Goal: Navigation & Orientation: Find specific page/section

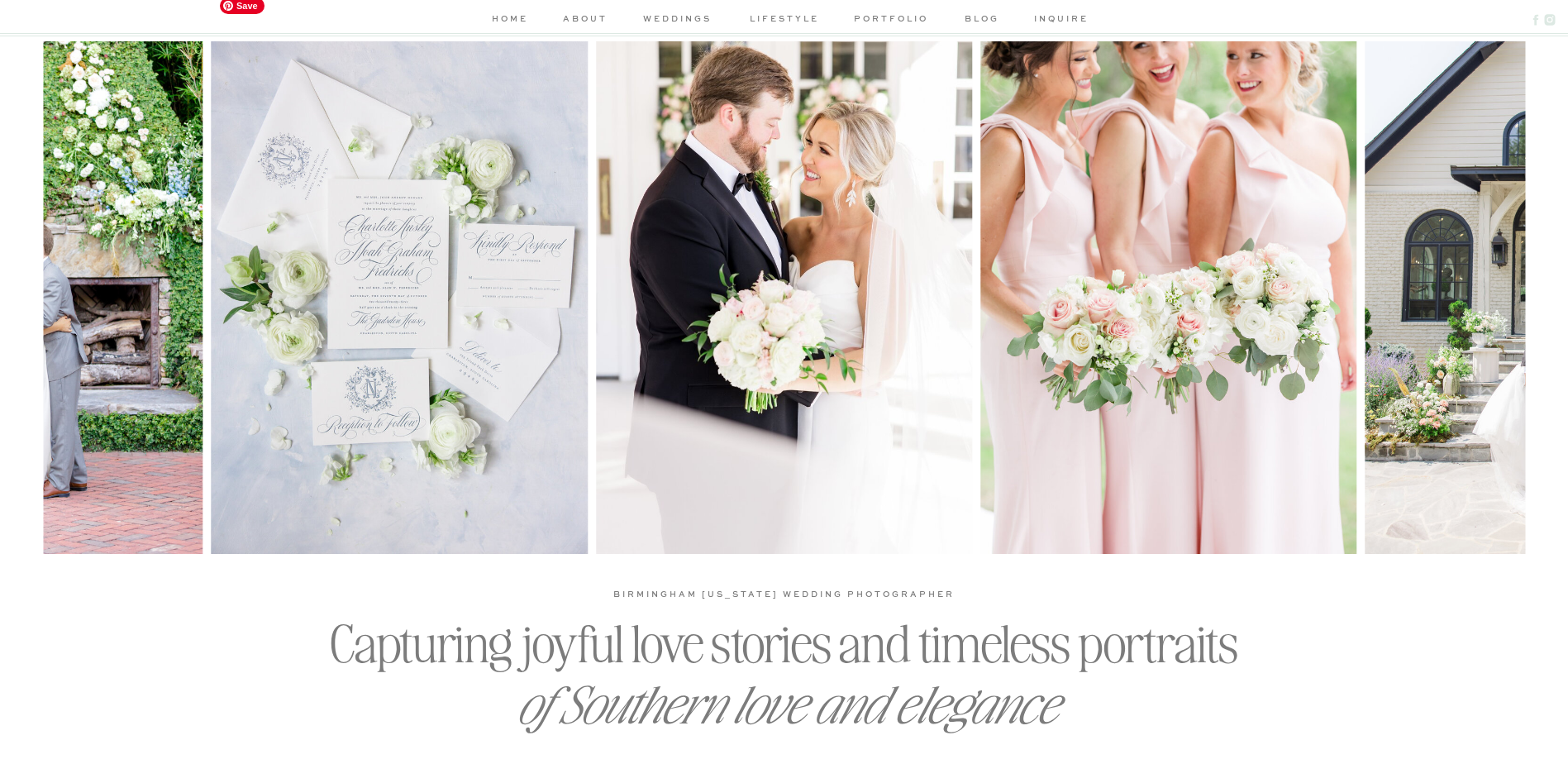
scroll to position [83, 0]
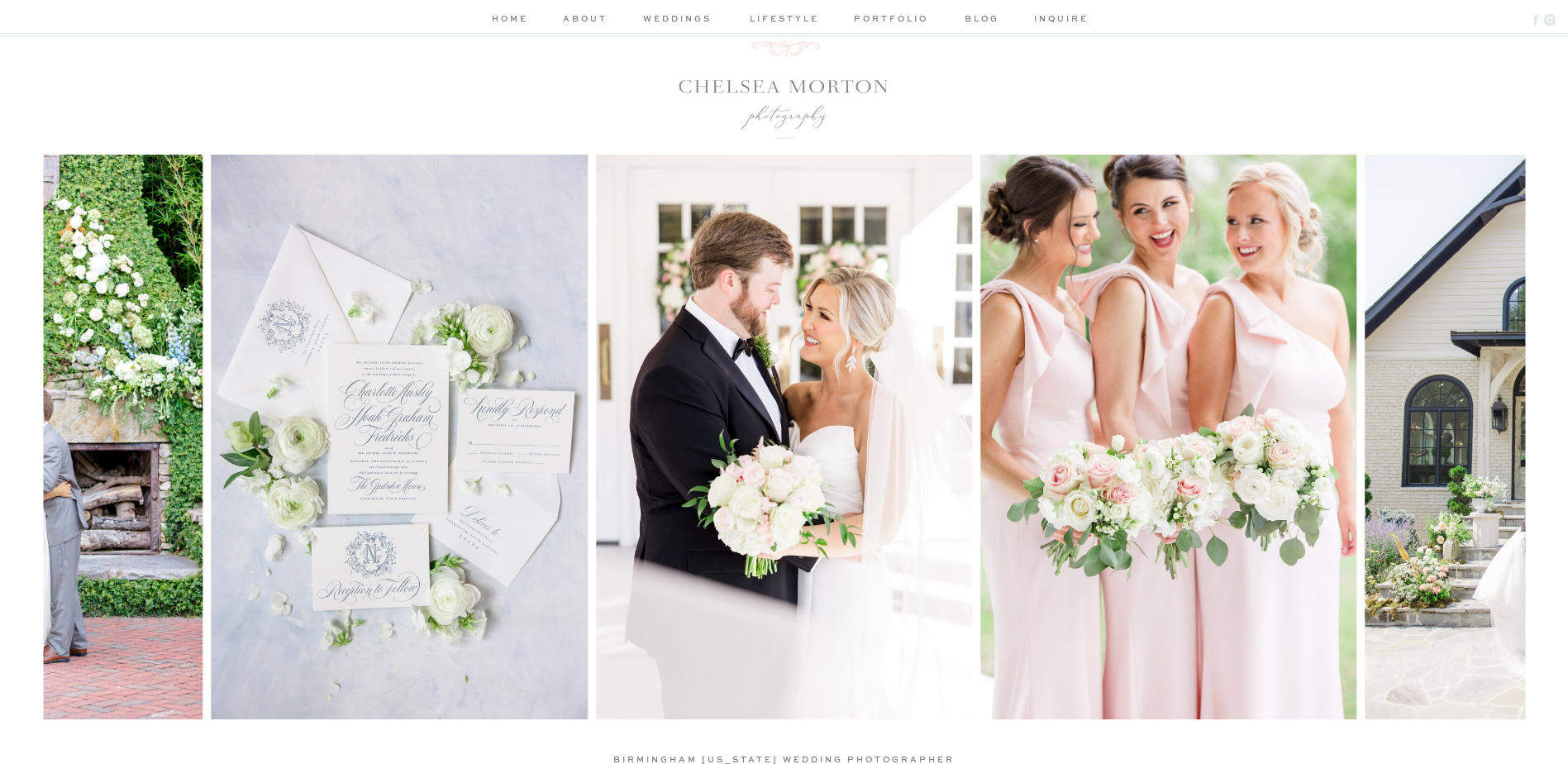
click at [187, 430] on img at bounding box center [15, 437] width 376 height 565
click at [101, 502] on img at bounding box center [15, 437] width 376 height 565
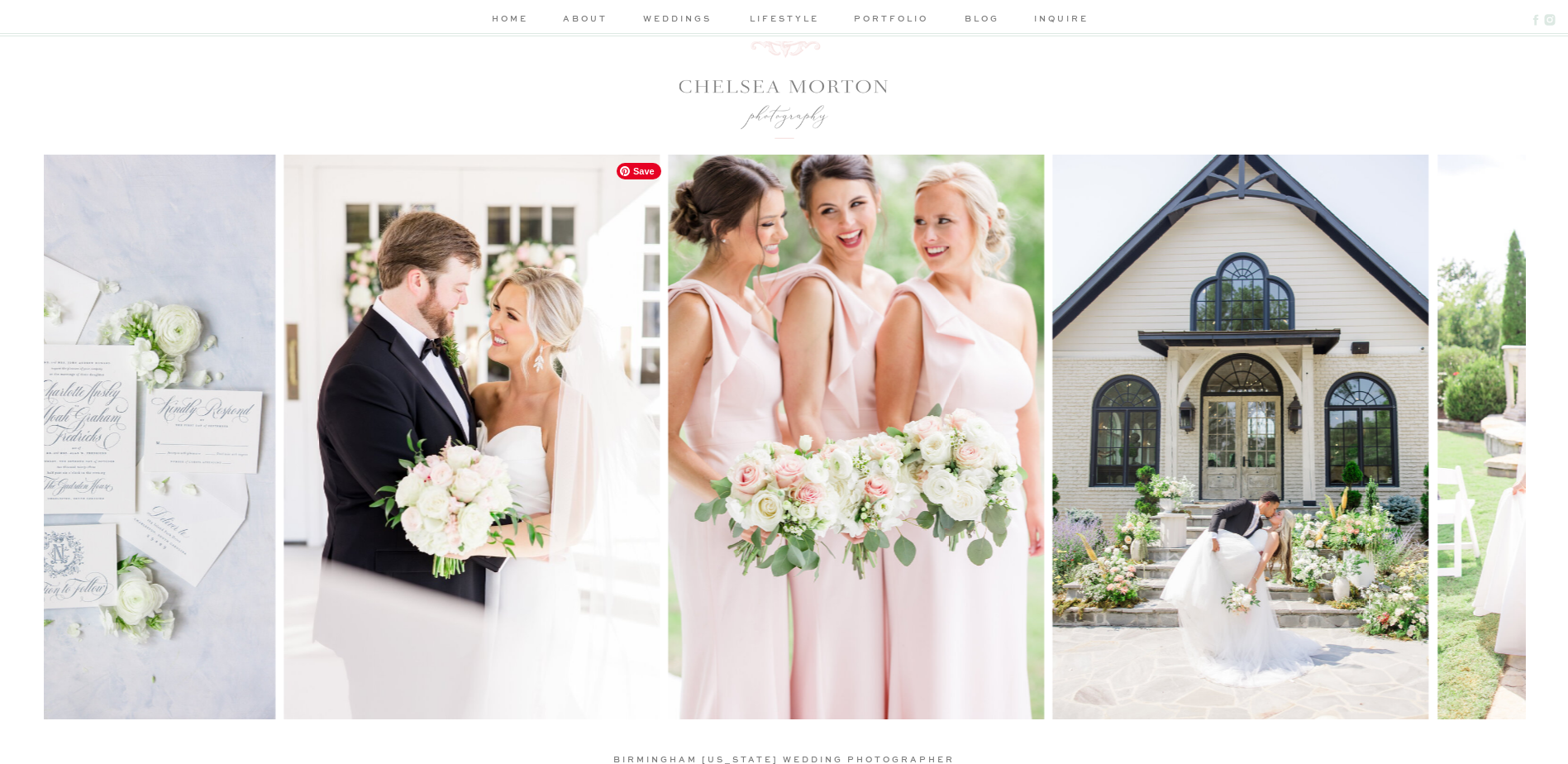
click at [284, 434] on img at bounding box center [472, 437] width 376 height 565
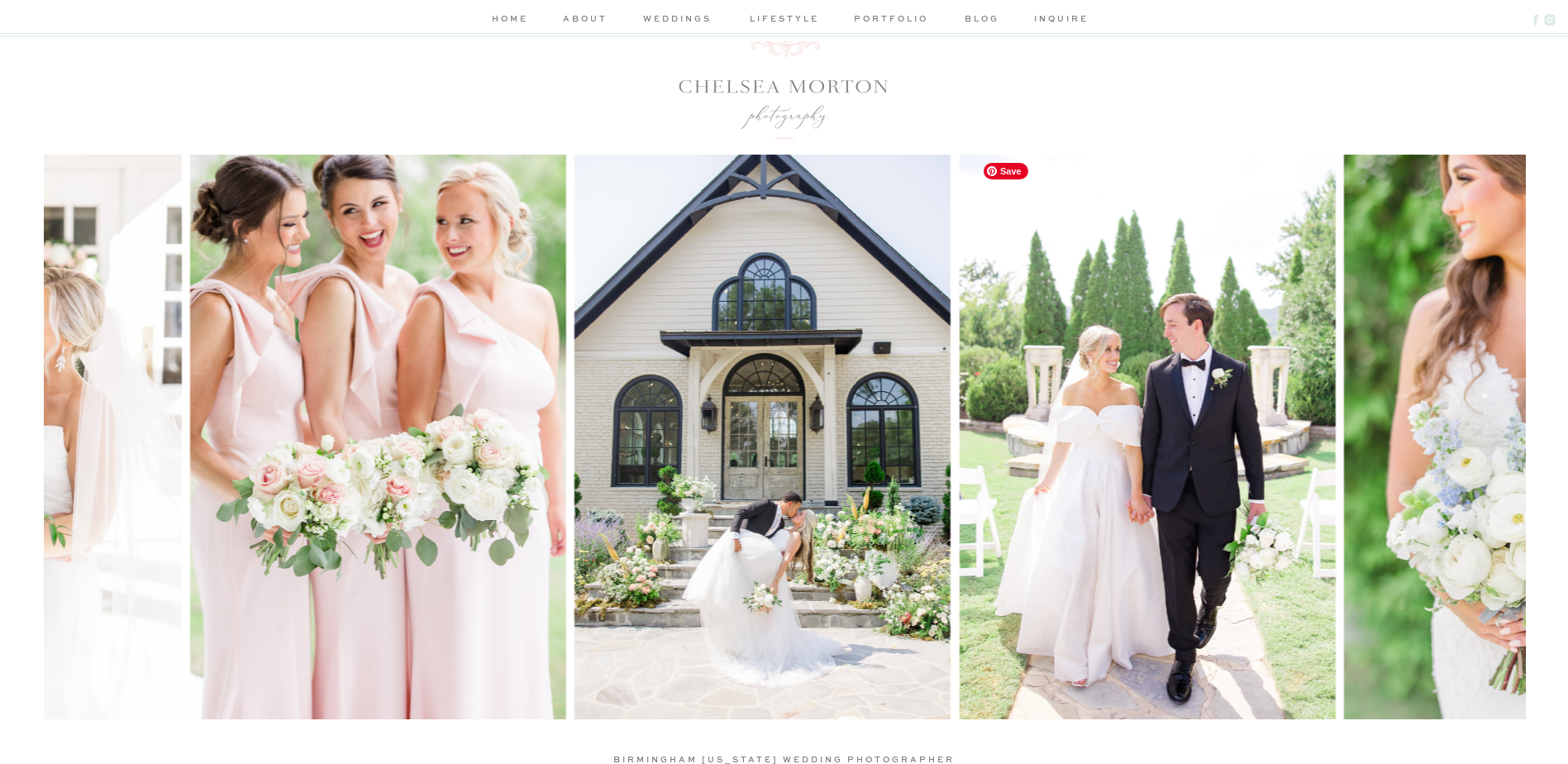
click at [574, 383] on img at bounding box center [763, 437] width 376 height 565
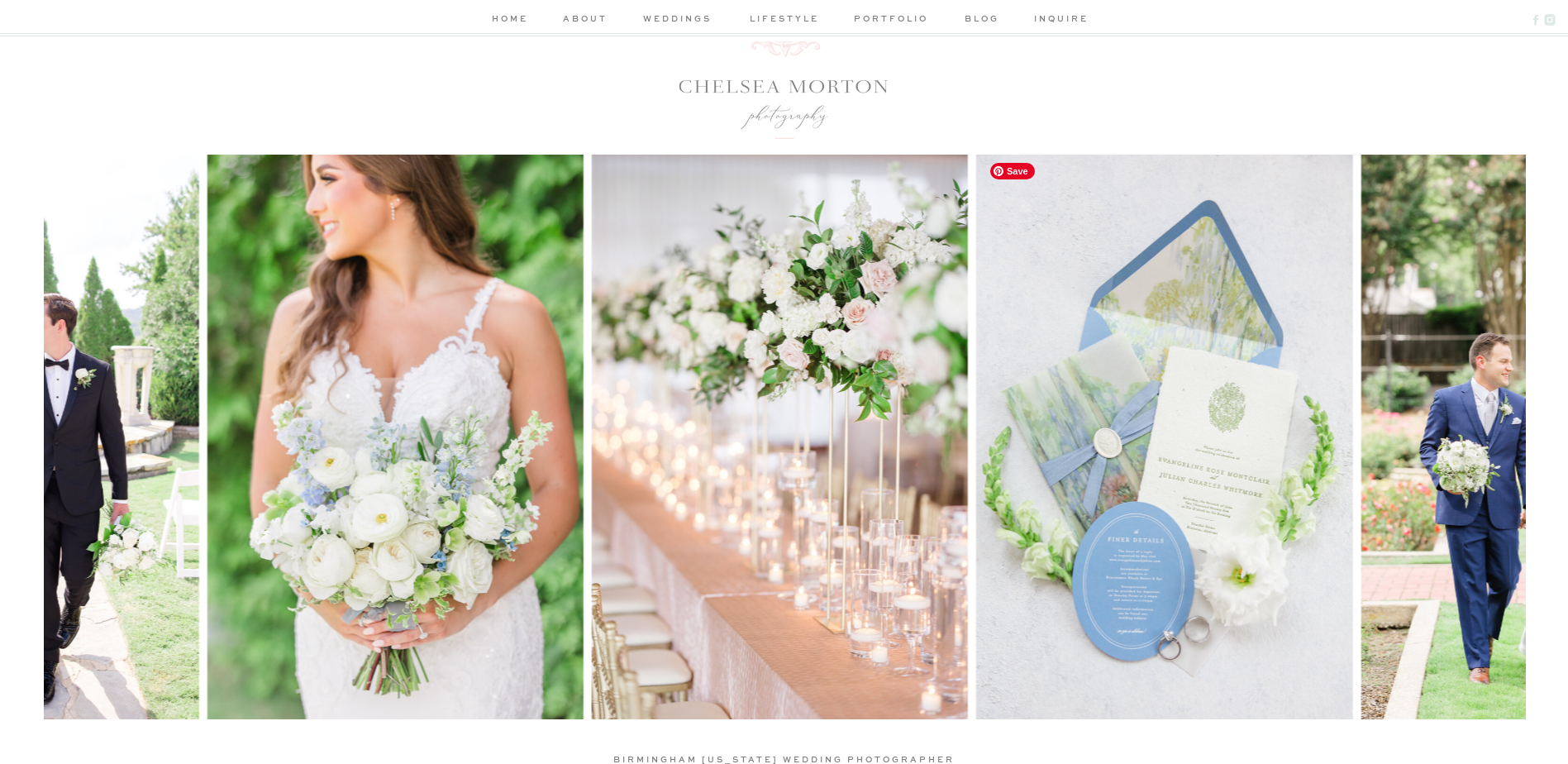
click at [592, 419] on img at bounding box center [780, 437] width 376 height 565
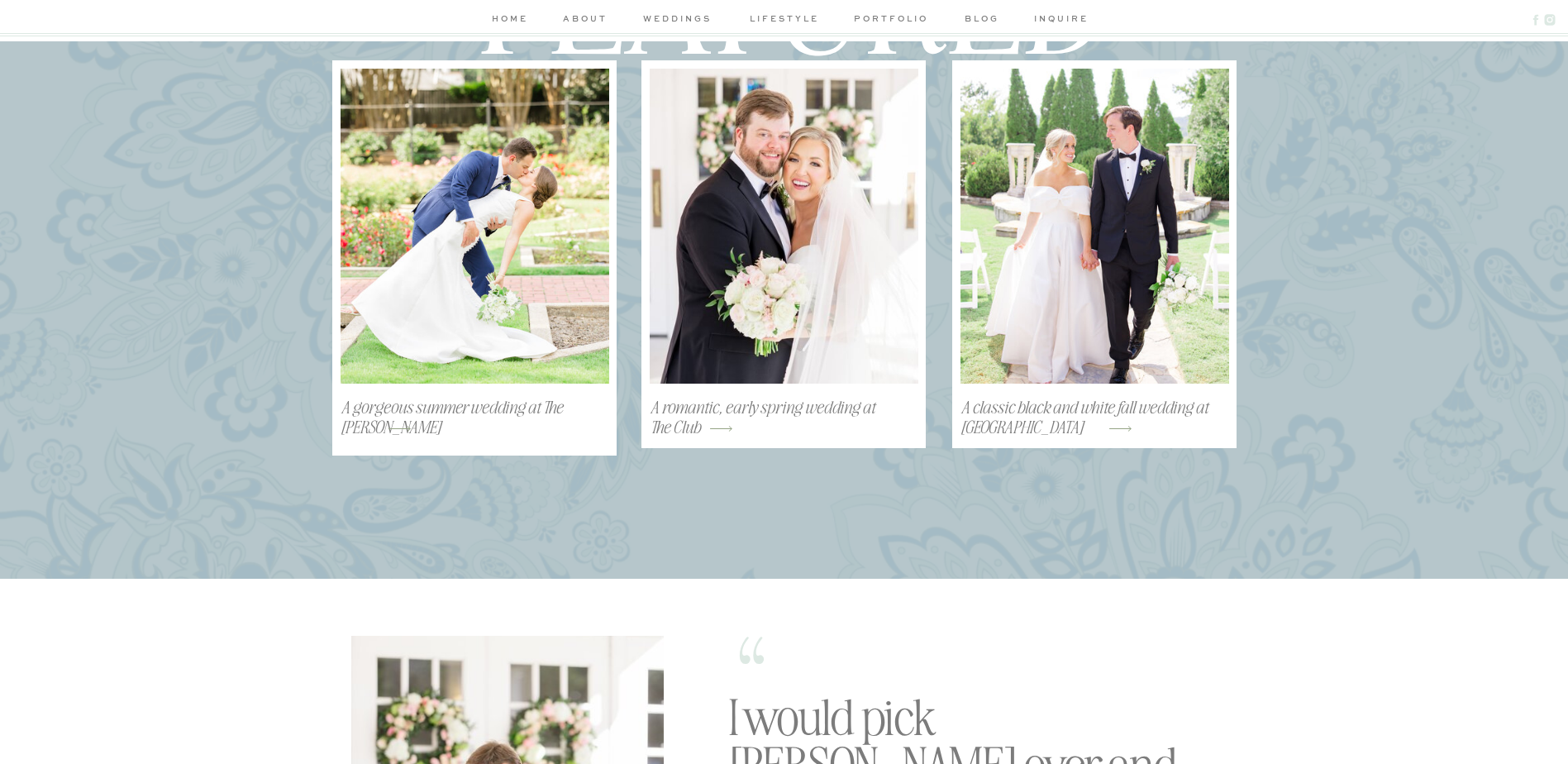
scroll to position [1903, 0]
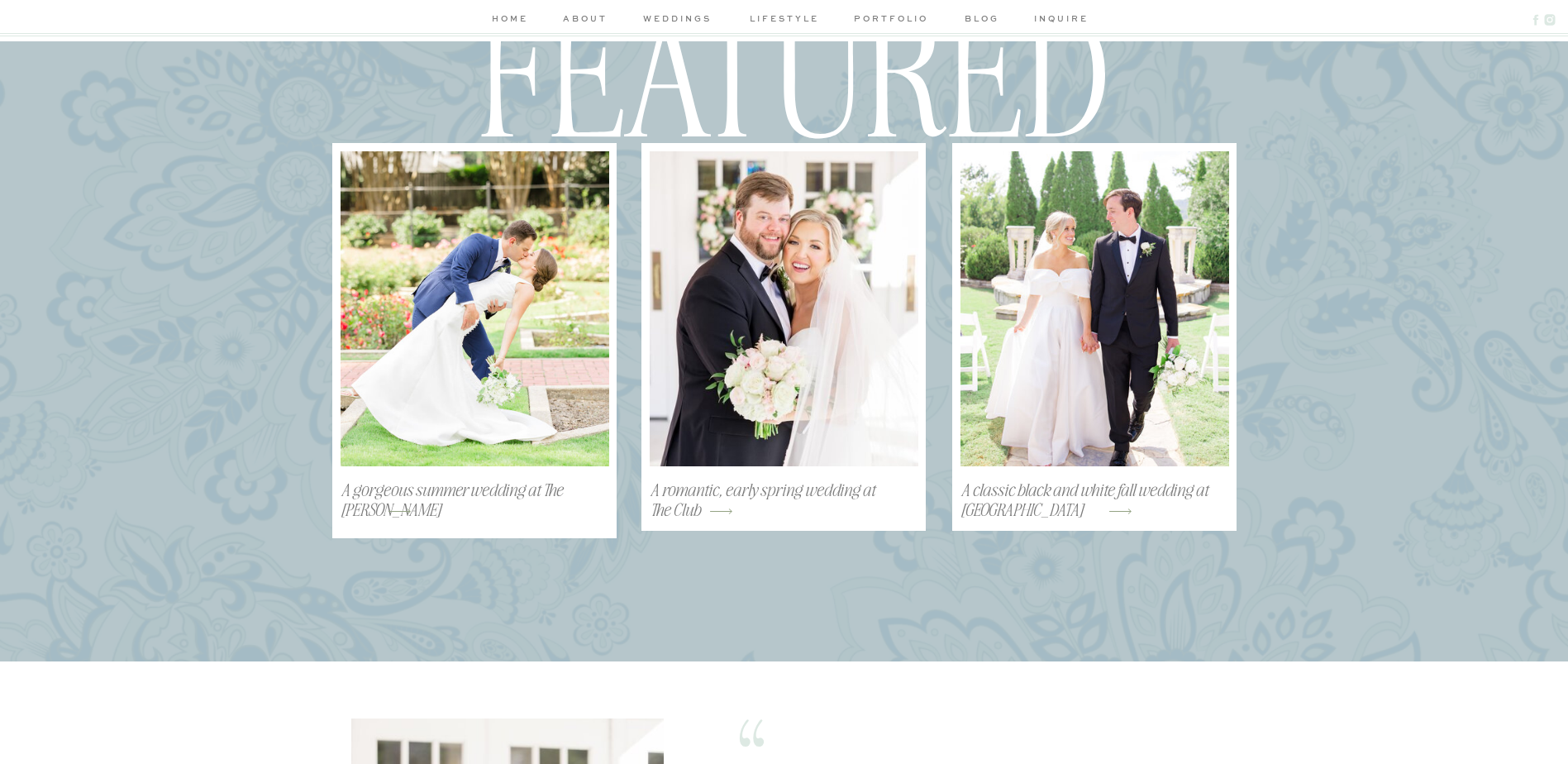
click at [792, 452] on div at bounding box center [784, 308] width 269 height 316
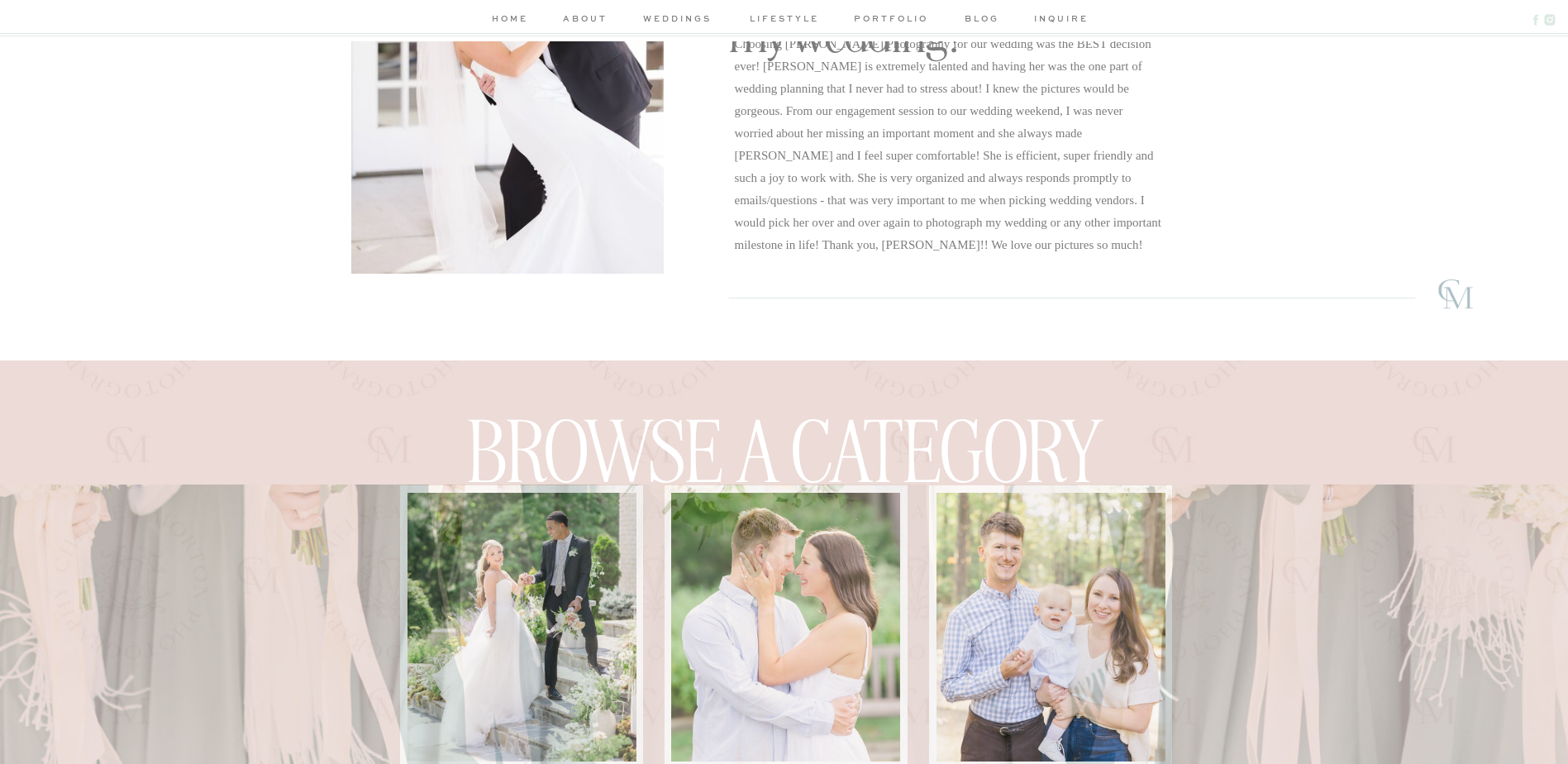
scroll to position [3226, 0]
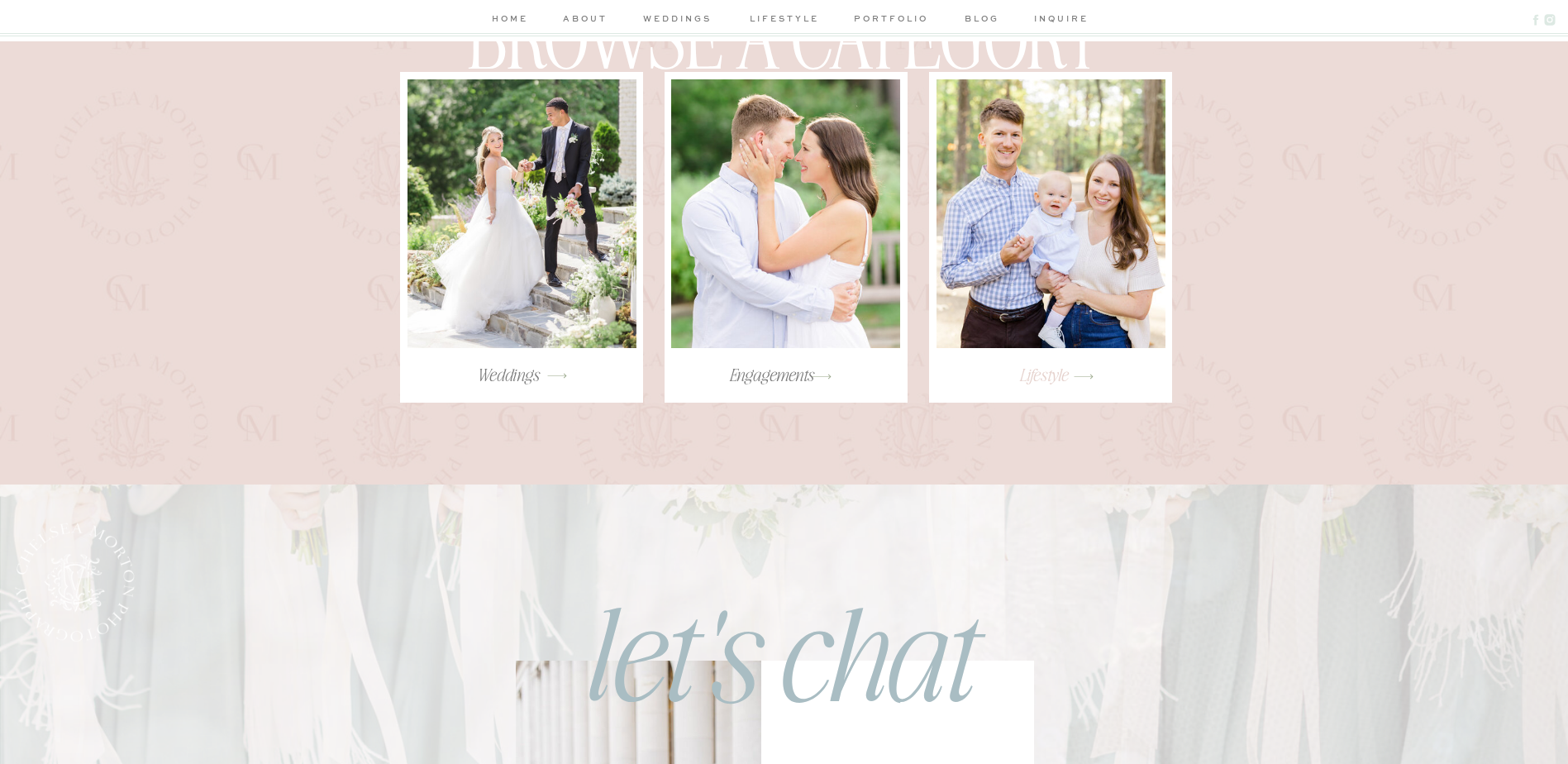
click at [1035, 387] on h3 "Lifestyle" at bounding box center [1044, 382] width 220 height 36
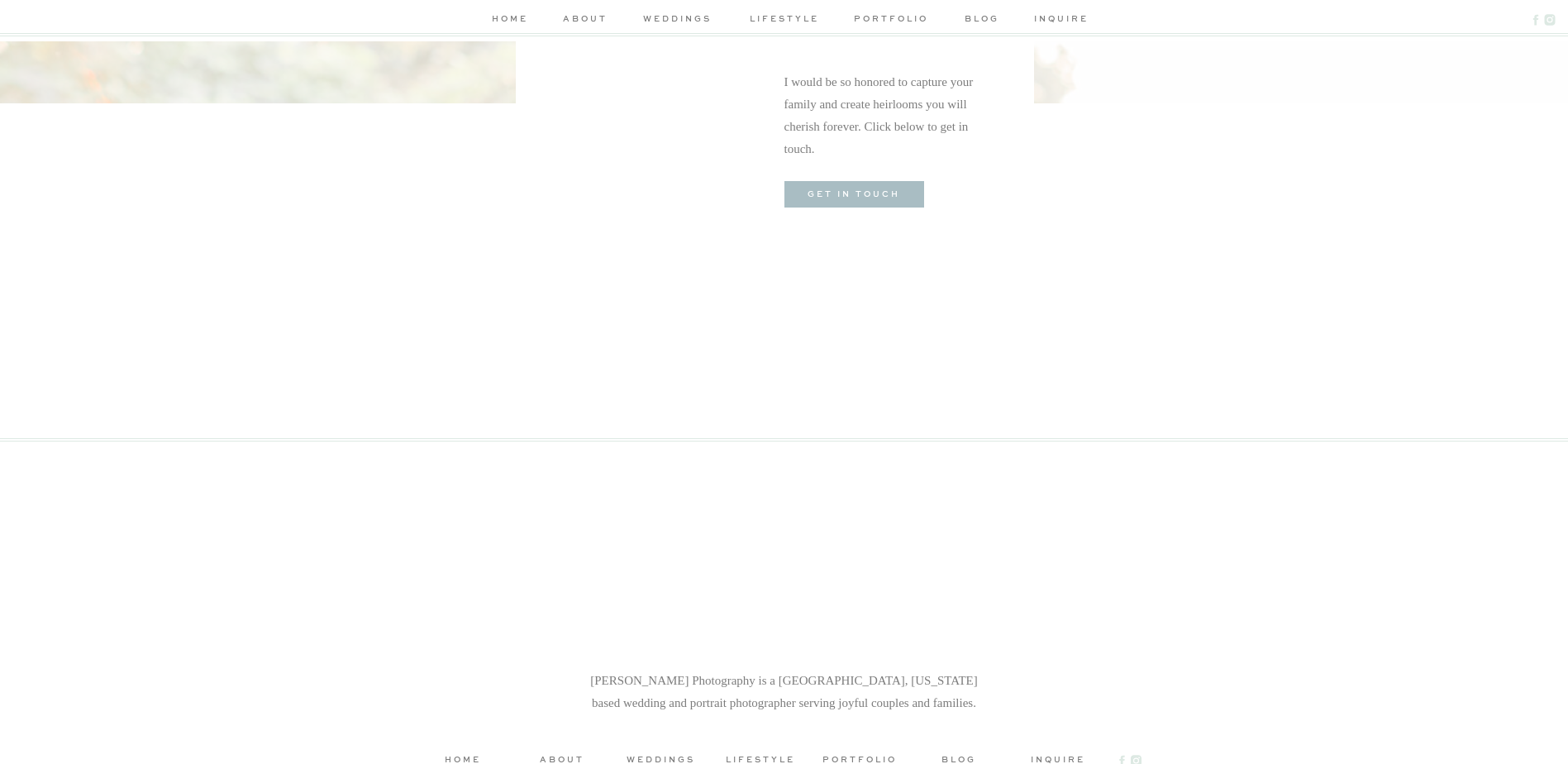
scroll to position [3351, 0]
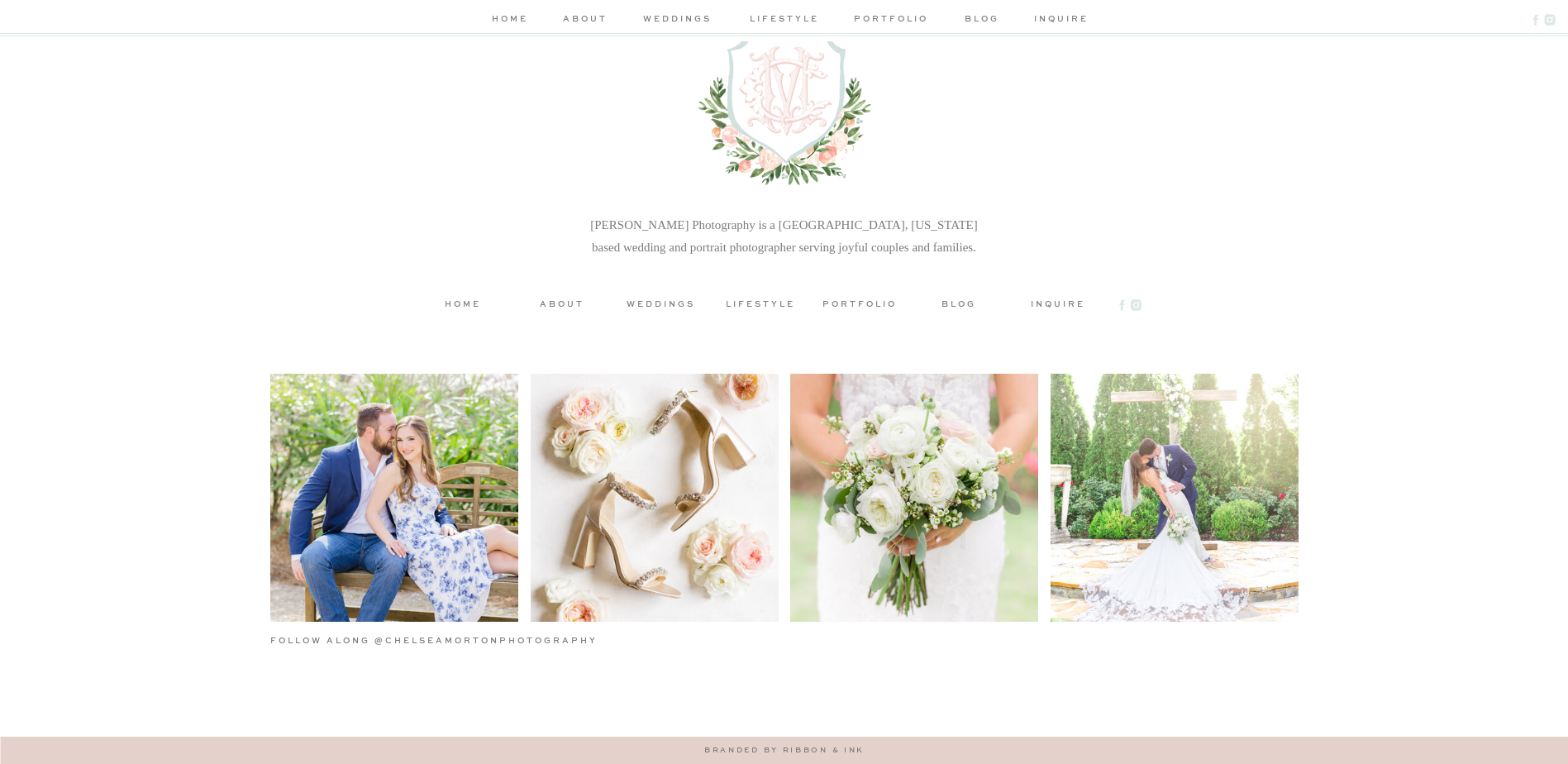
click at [472, 306] on h3 "home" at bounding box center [463, 303] width 75 height 13
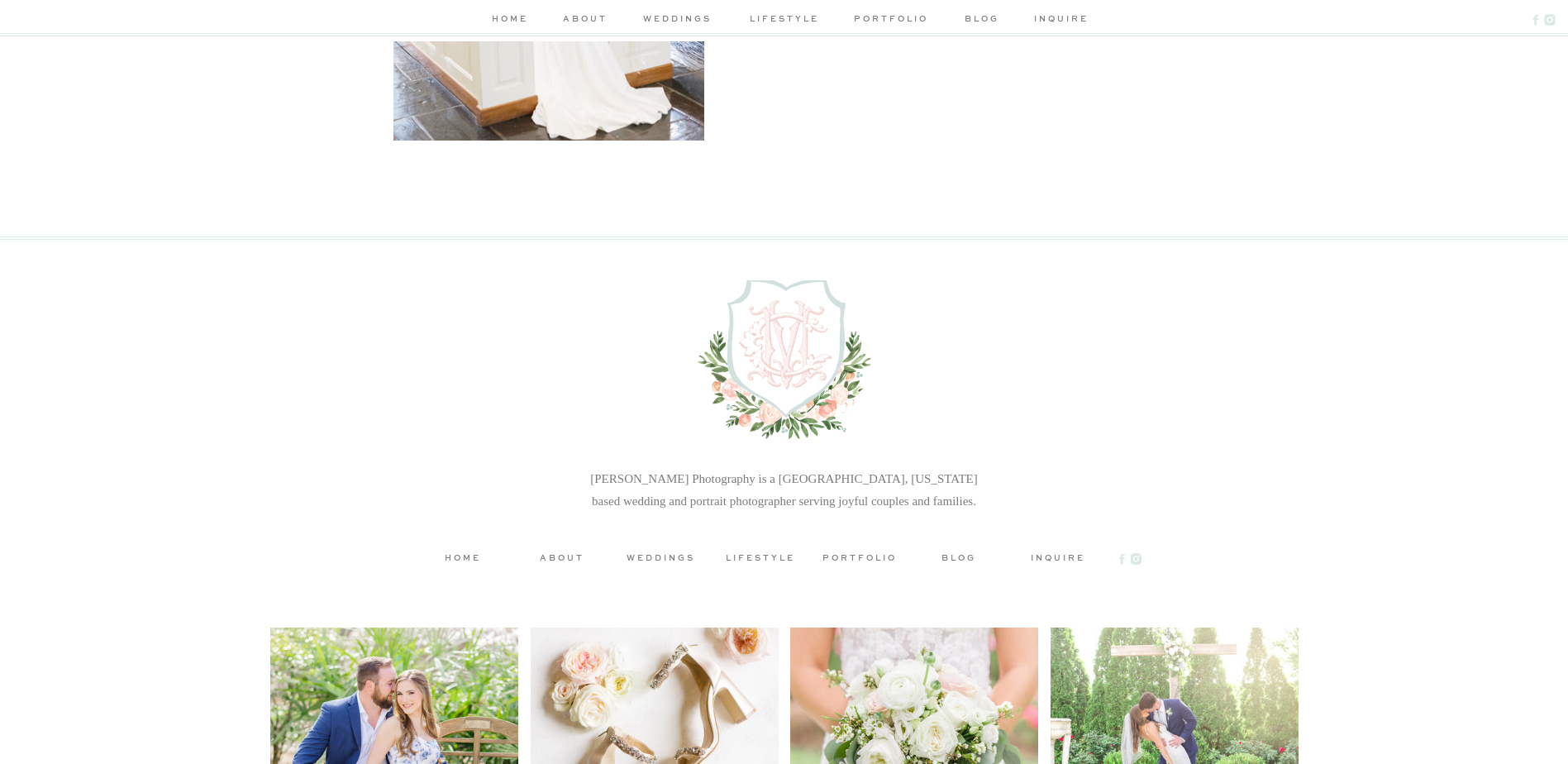
scroll to position [5548, 0]
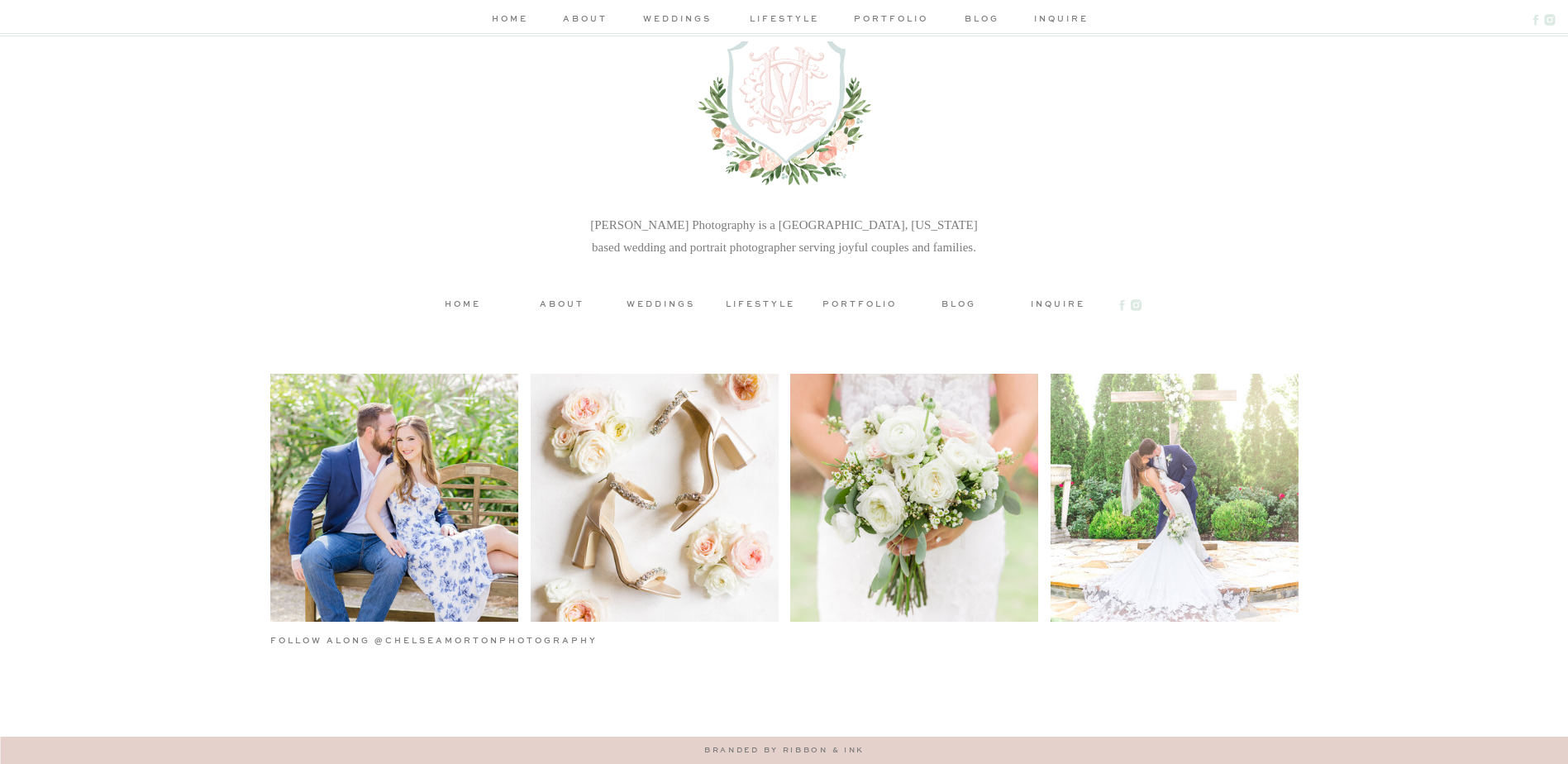
click at [842, 305] on h3 "portfolio" at bounding box center [860, 303] width 75 height 13
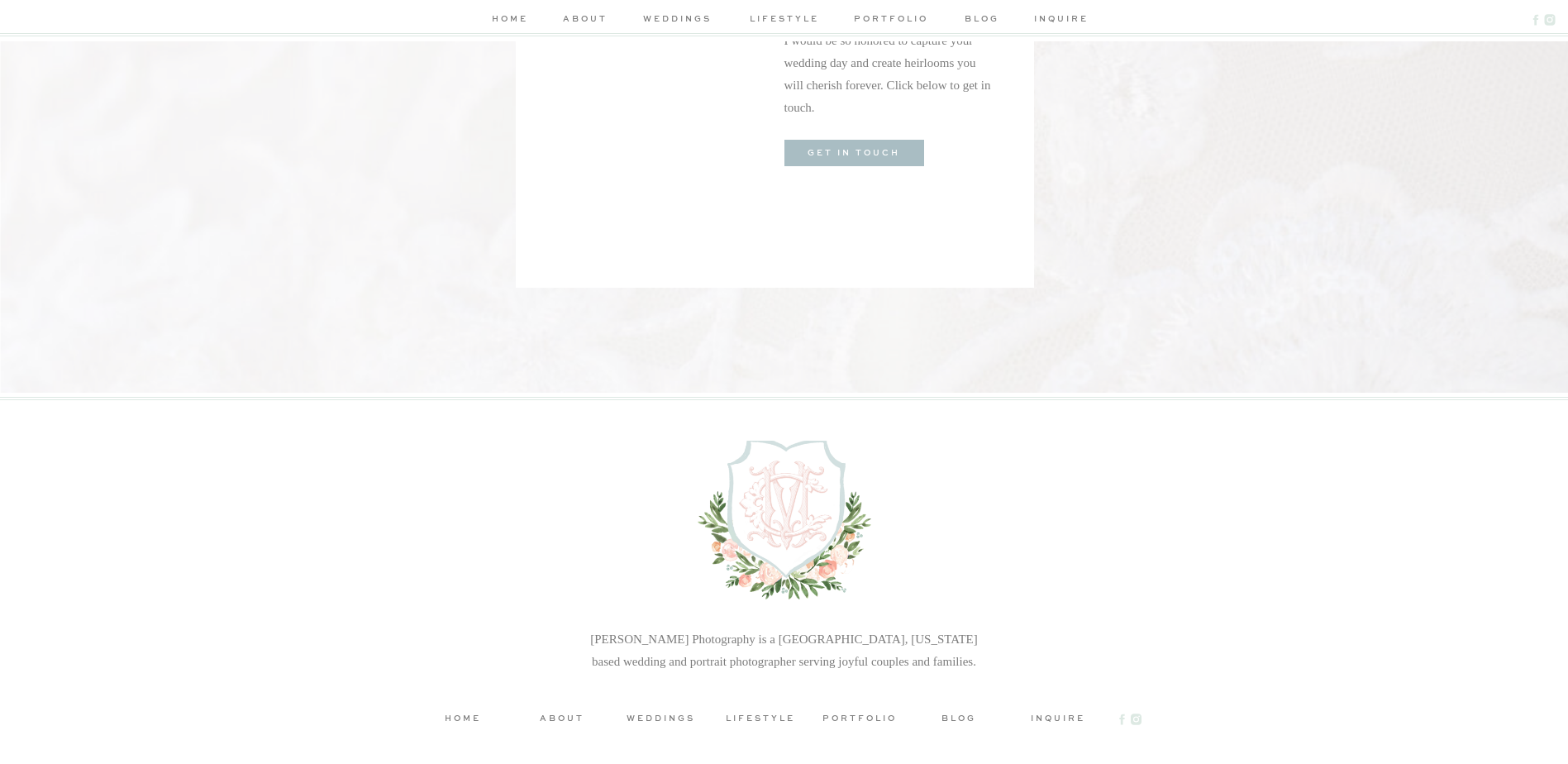
scroll to position [2978, 0]
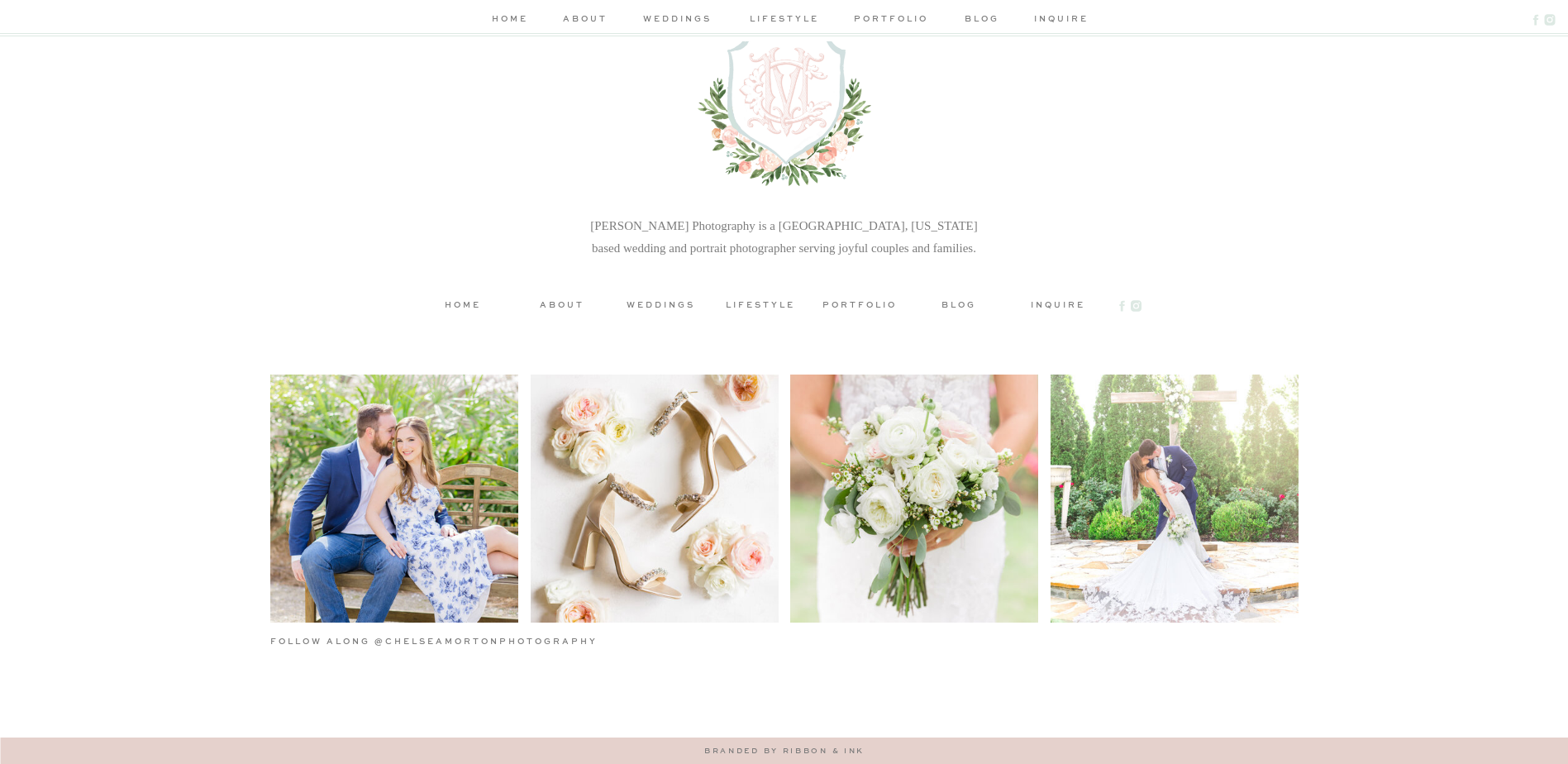
click at [755, 306] on h3 "lifestyle" at bounding box center [761, 304] width 75 height 13
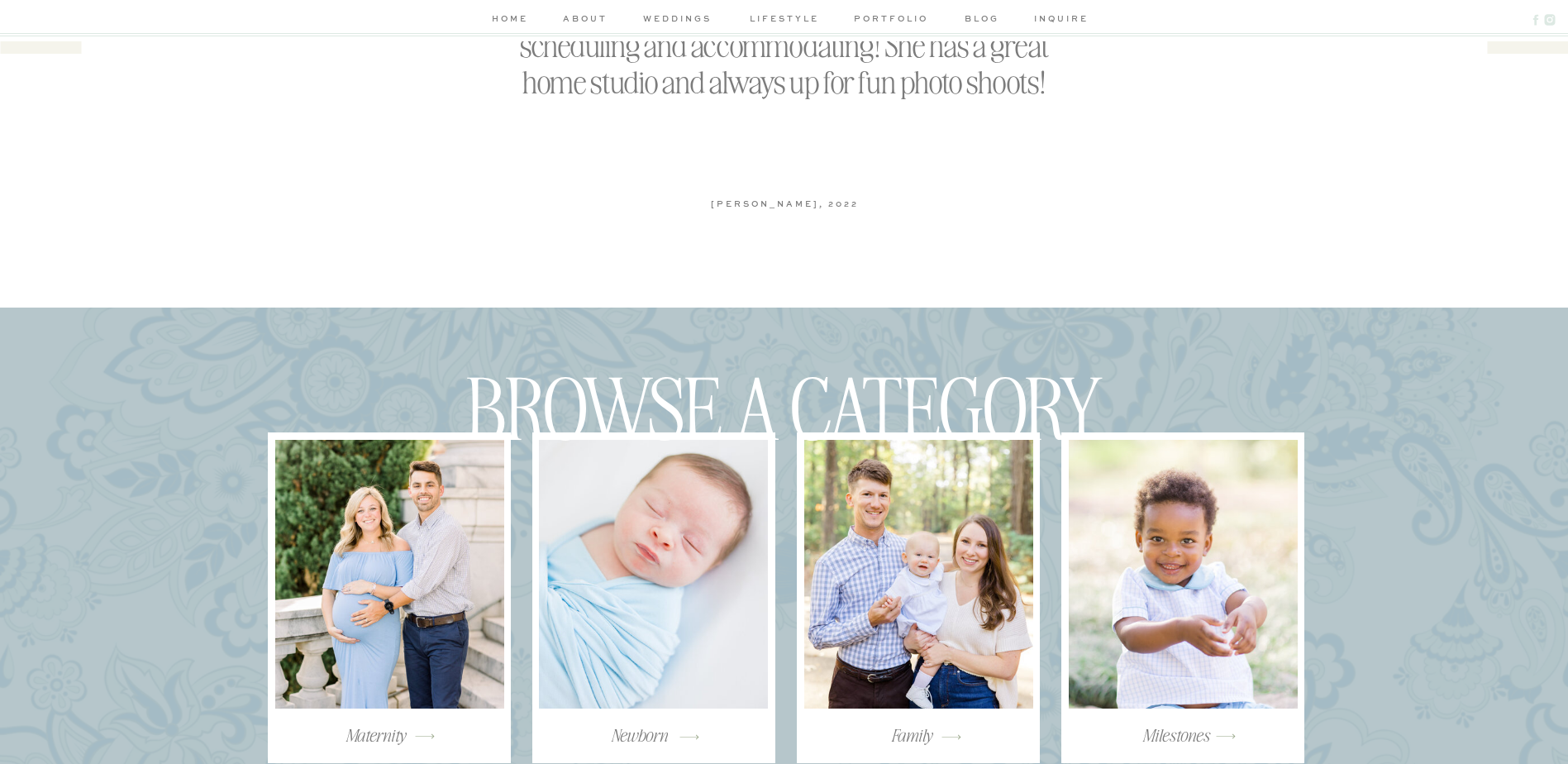
scroll to position [2729, 0]
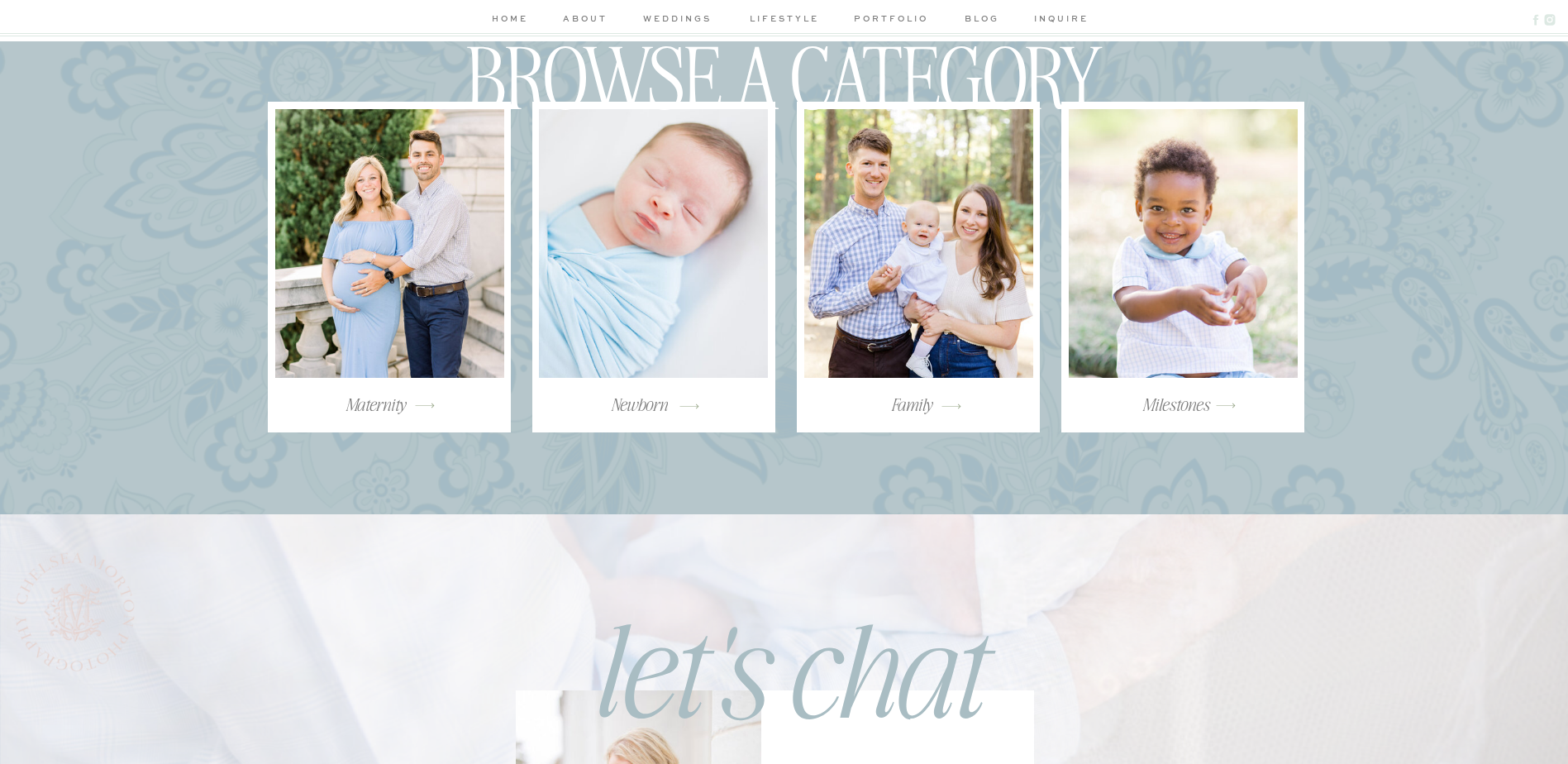
click at [926, 371] on div at bounding box center [919, 244] width 229 height 269
